Goal: Task Accomplishment & Management: Manage account settings

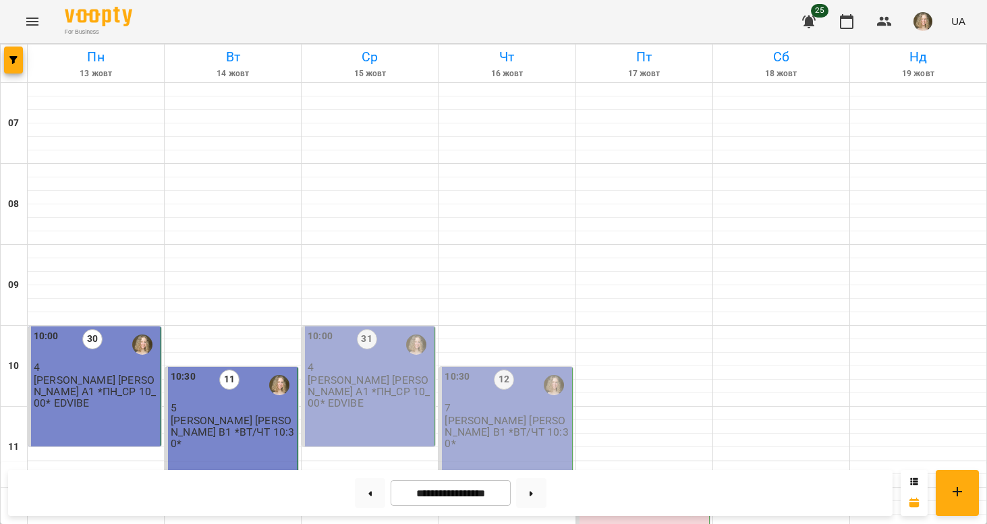
scroll to position [438, 0]
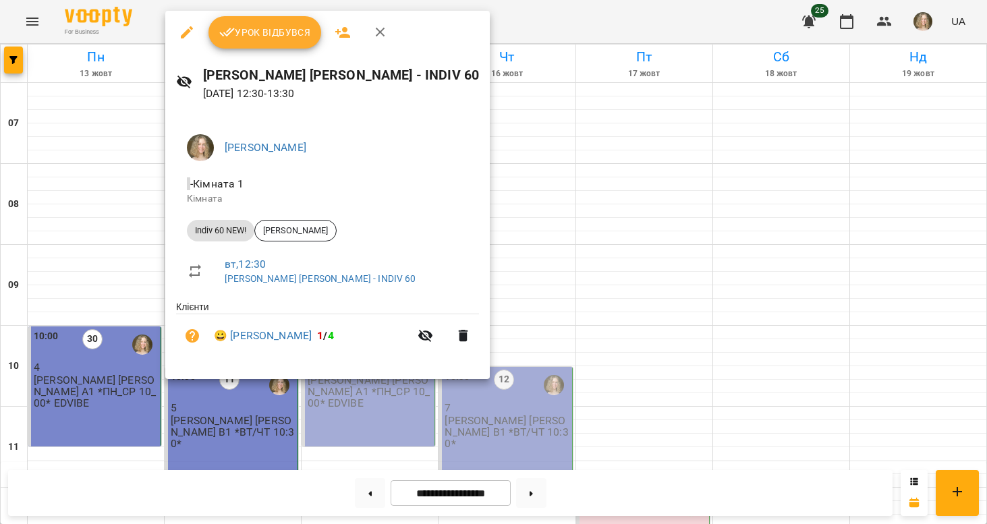
click at [292, 30] on span "Урок відбувся" at bounding box center [265, 32] width 92 height 16
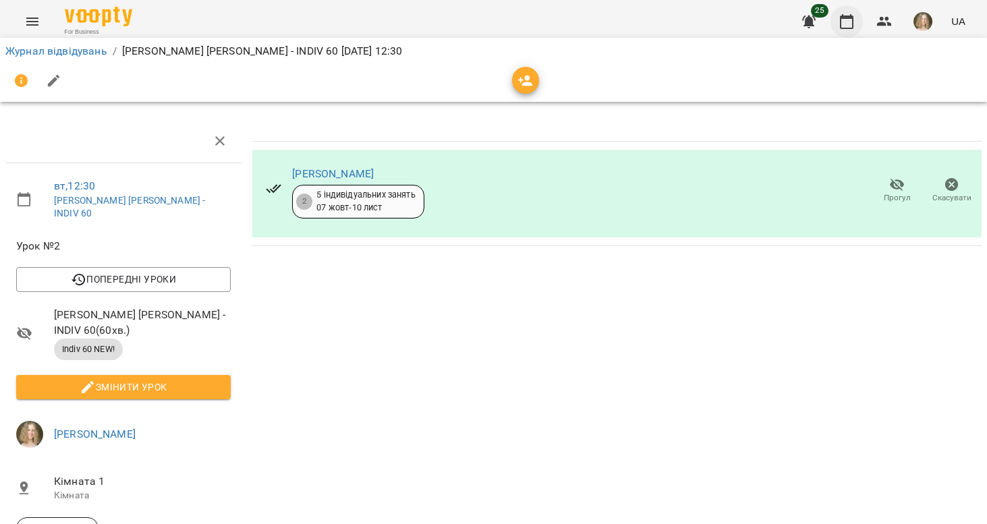
click at [853, 20] on icon "button" at bounding box center [847, 21] width 16 height 16
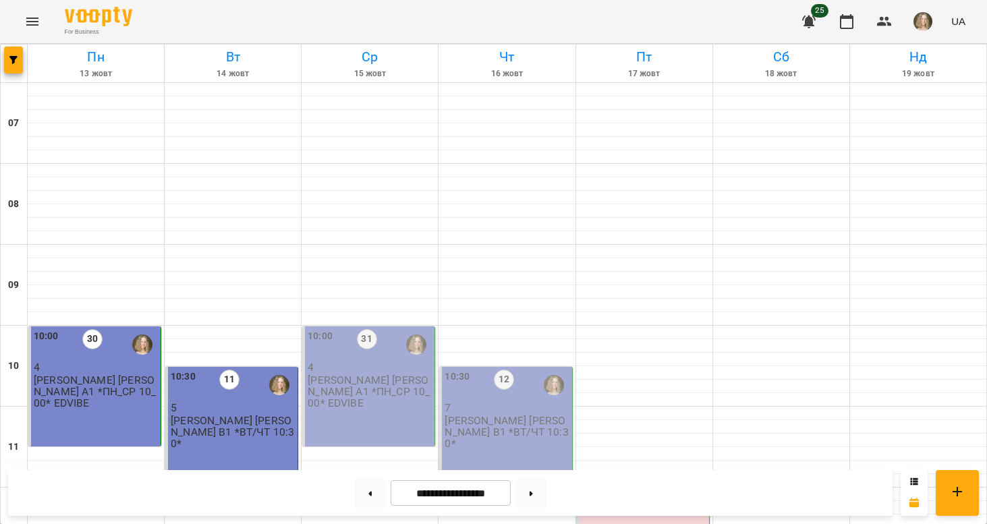
scroll to position [534, 0]
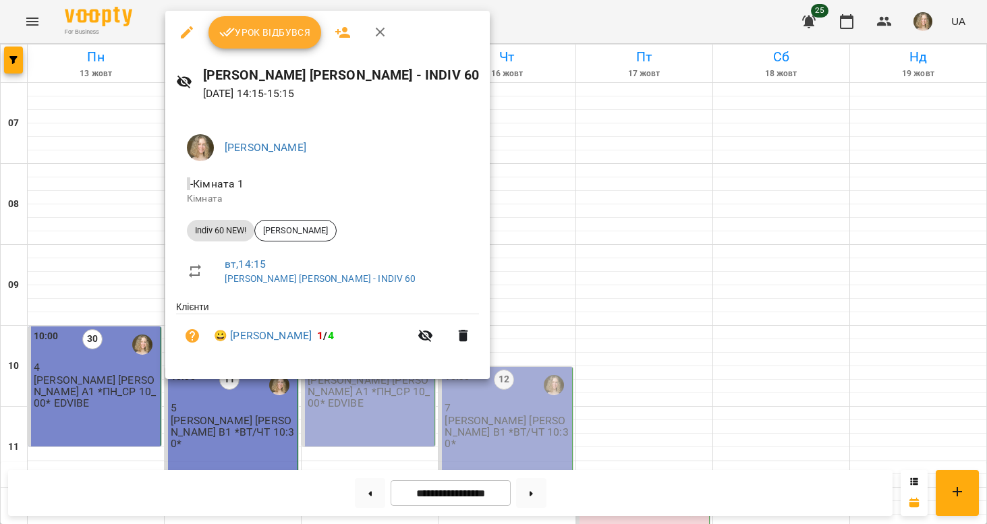
click at [300, 37] on span "Урок відбувся" at bounding box center [265, 32] width 92 height 16
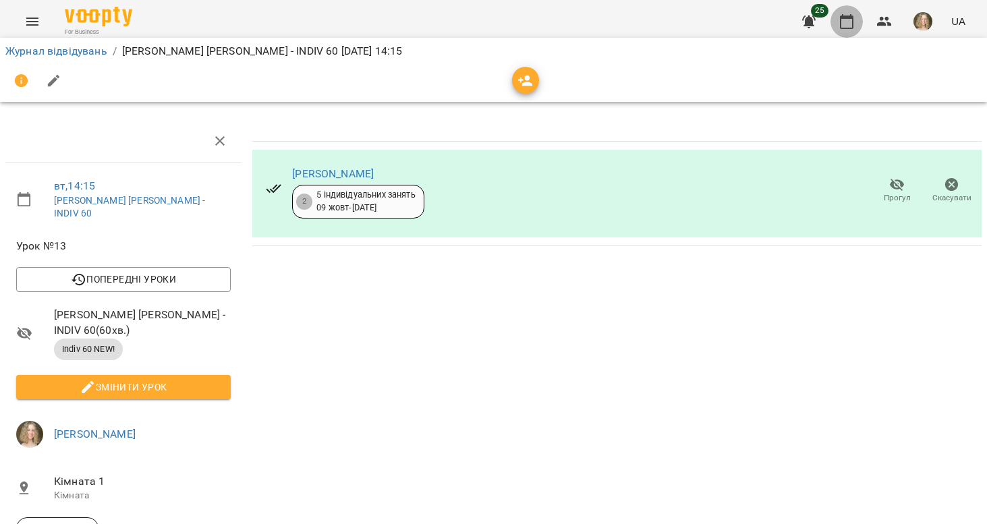
click at [857, 26] on button "button" at bounding box center [846, 21] width 32 height 32
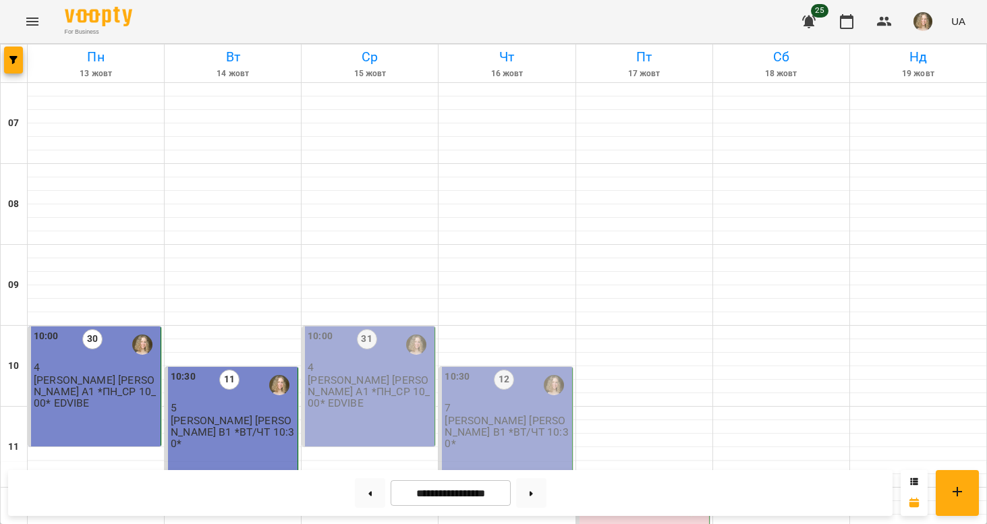
scroll to position [474, 0]
